Goal: Navigation & Orientation: Go to known website

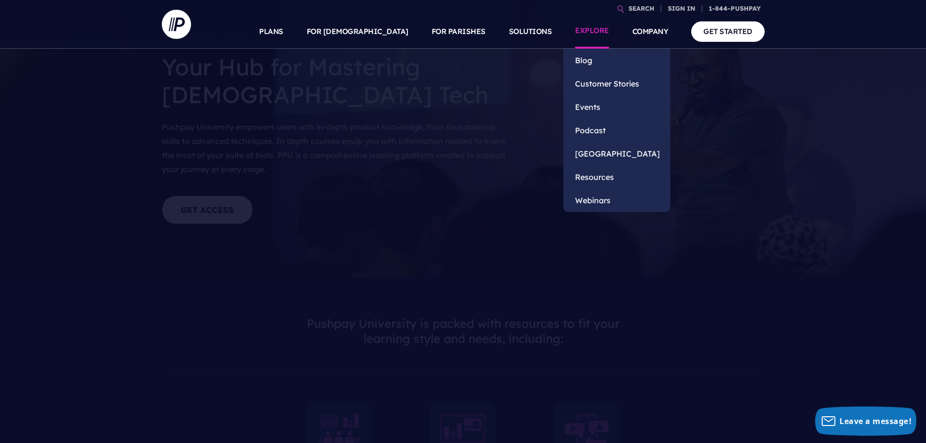
scroll to position [49, 0]
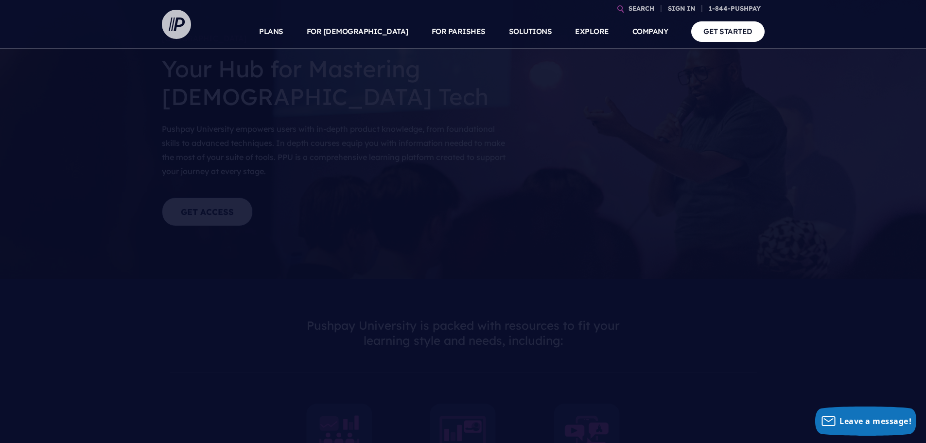
click at [172, 20] on img at bounding box center [176, 24] width 29 height 29
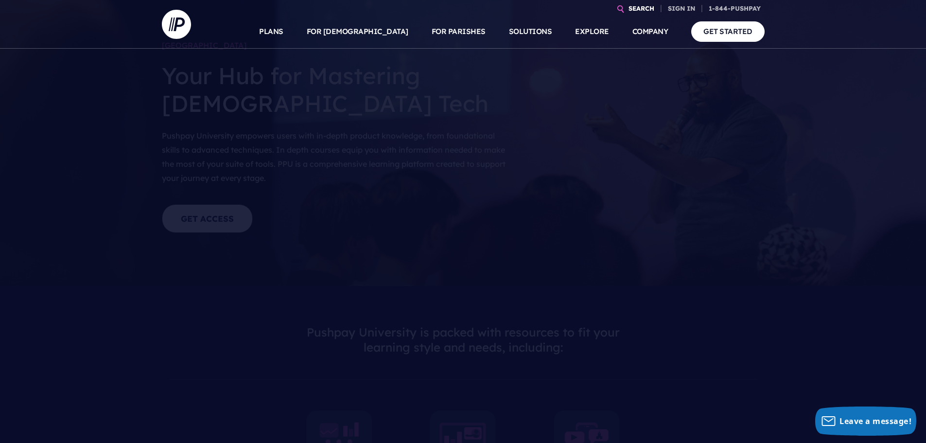
scroll to position [49, 0]
